Goal: Entertainment & Leisure: Consume media (video, audio)

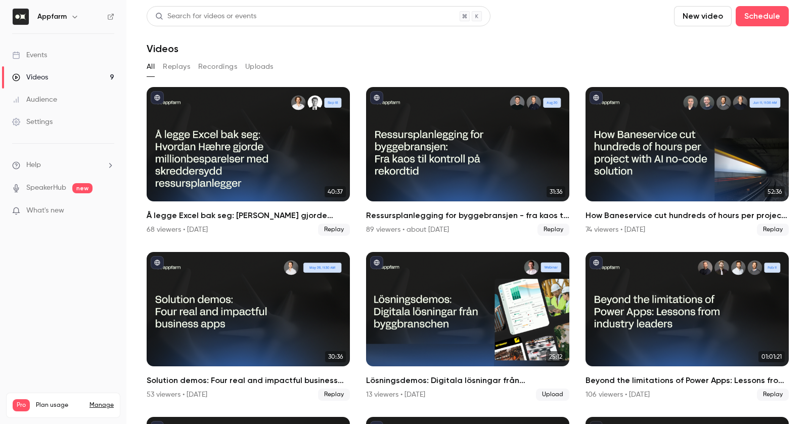
click at [79, 210] on p "What's new" at bounding box center [55, 210] width 86 height 11
click at [529, 30] on div at bounding box center [404, 212] width 809 height 424
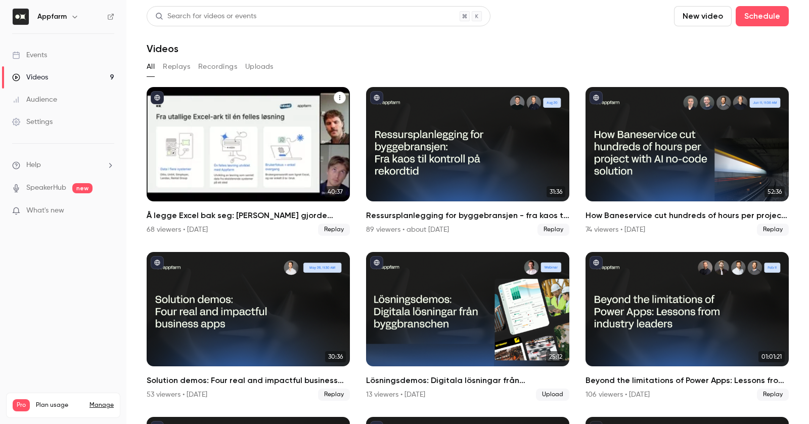
click at [338, 98] on icon "Å legge Excel bak seg: Hvordan Hæhre gjorde millionbesparelser med skreddersydd…" at bounding box center [340, 98] width 6 height 6
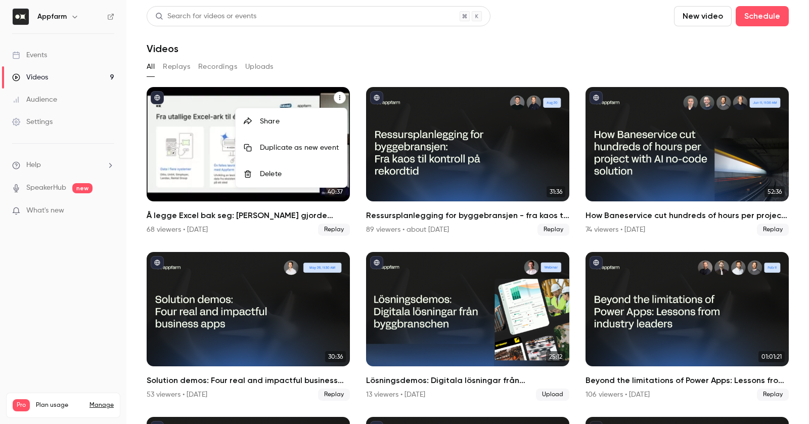
click at [176, 138] on div at bounding box center [404, 212] width 809 height 424
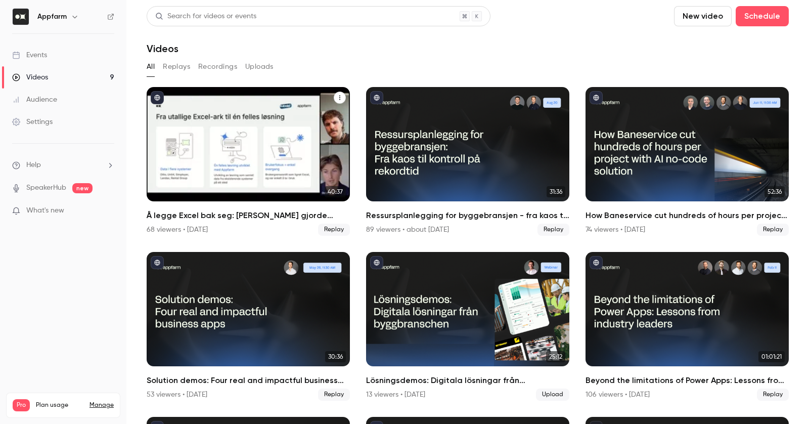
click at [223, 138] on div "Å legge Excel bak seg: Hvordan Hæhre gjorde millionbesparelser med skreddersydd…" at bounding box center [248, 144] width 203 height 114
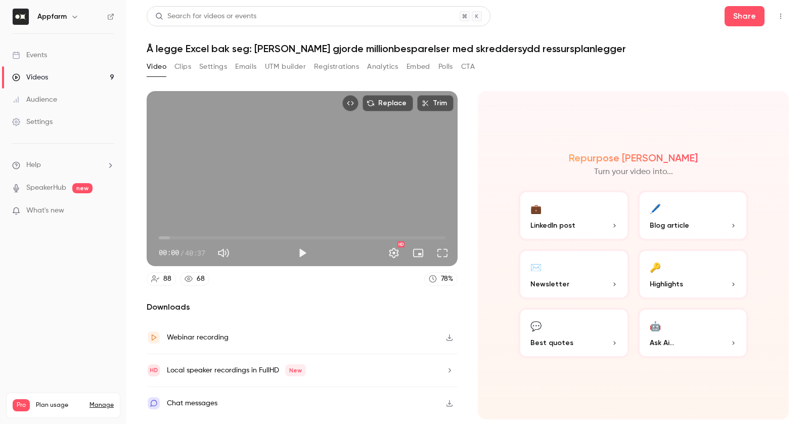
click at [449, 370] on icon "button" at bounding box center [449, 370] width 3 height 4
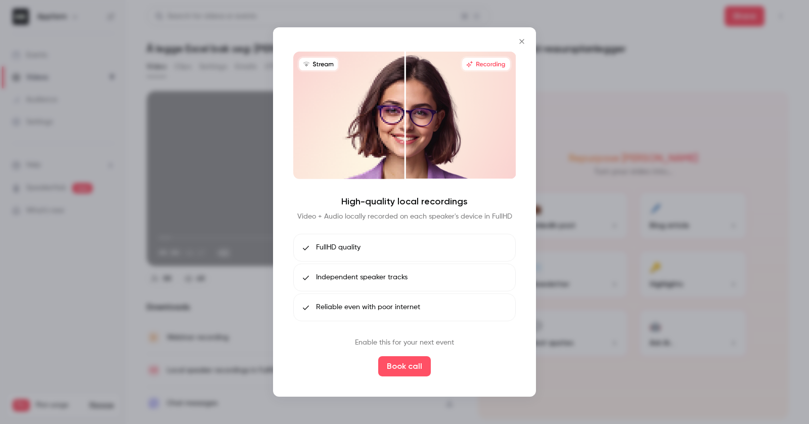
click at [215, 361] on div at bounding box center [404, 212] width 809 height 424
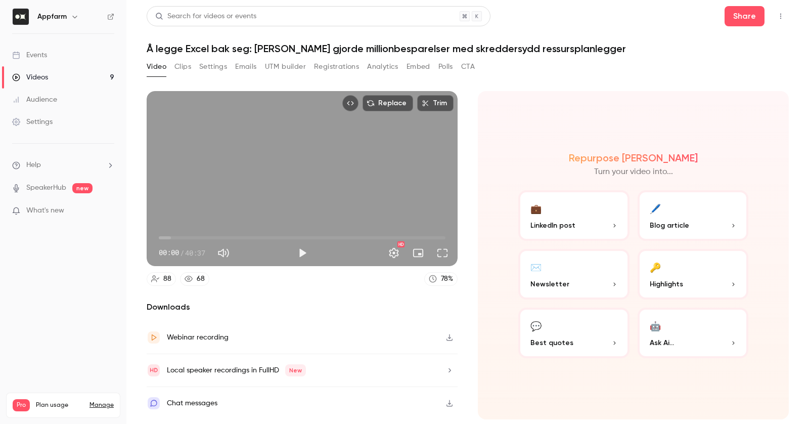
click at [417, 339] on div "Webinar recording" at bounding box center [302, 337] width 311 height 33
